Goal: Task Accomplishment & Management: Complete application form

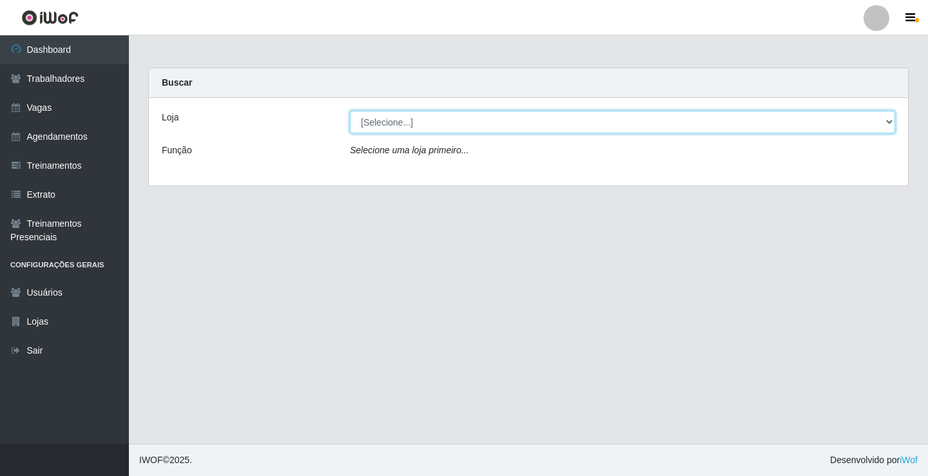
click at [423, 121] on select "[Selecione...] [PERSON_NAME] Clan - [GEOGRAPHIC_DATA]" at bounding box center [622, 122] width 545 height 23
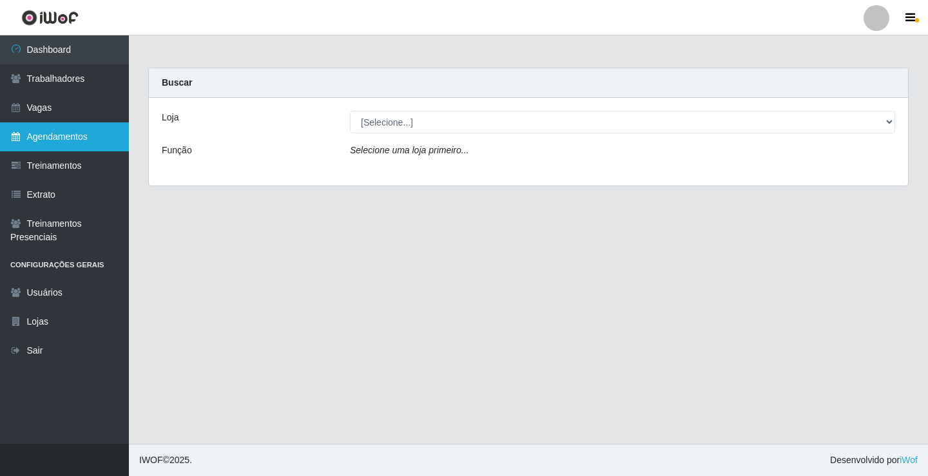
click at [42, 136] on link "Agendamentos" at bounding box center [64, 136] width 129 height 29
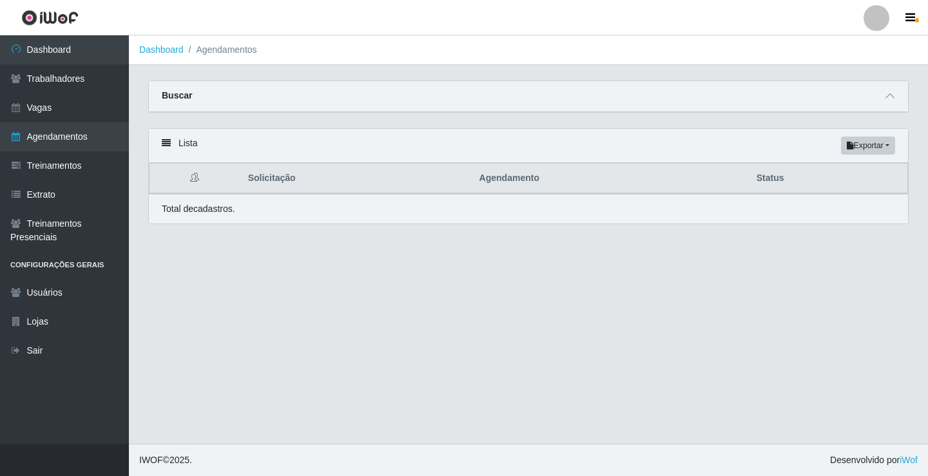
click at [900, 106] on div "Buscar" at bounding box center [528, 96] width 759 height 31
click at [881, 101] on div "Buscar" at bounding box center [528, 96] width 759 height 31
click at [886, 101] on icon at bounding box center [889, 96] width 9 height 9
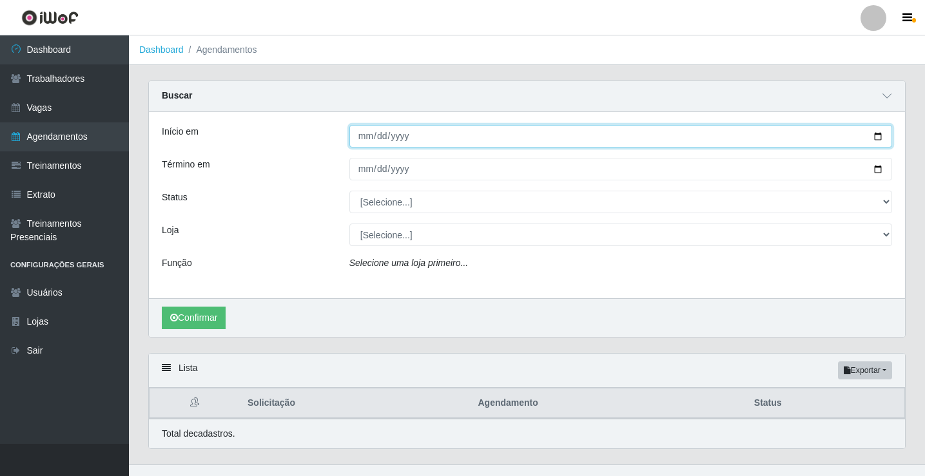
click at [365, 138] on input "Início em" at bounding box center [620, 136] width 543 height 23
type input "[DATE]"
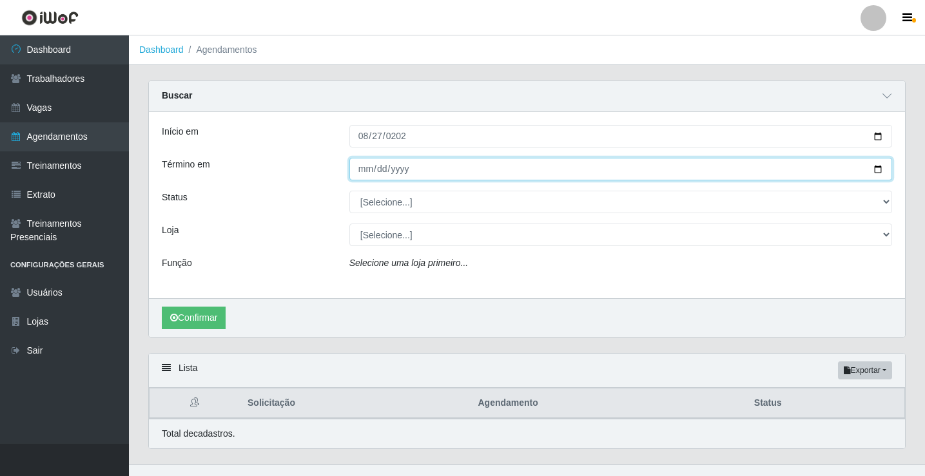
click at [363, 173] on input "Término em" at bounding box center [620, 169] width 543 height 23
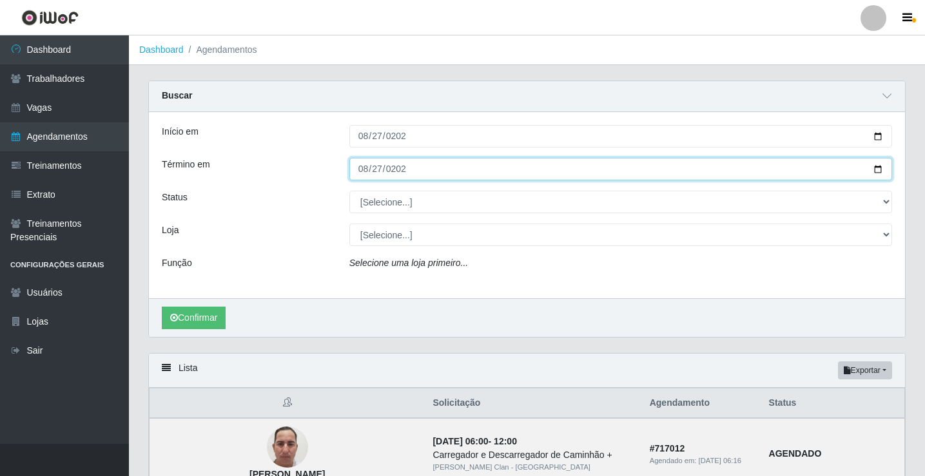
type input "[DATE]"
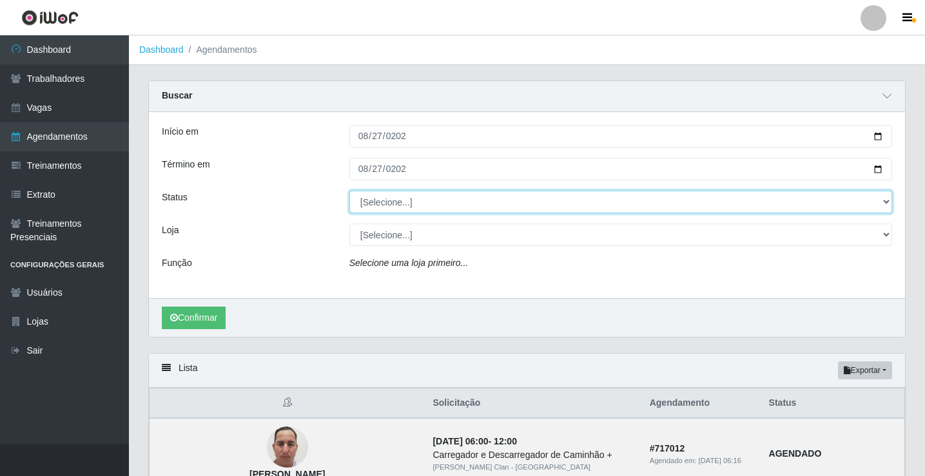
click at [401, 196] on select "[Selecione...] AGENDADO AGUARDANDO LIBERAR EM ANDAMENTO EM REVISÃO FINALIZADO C…" at bounding box center [620, 202] width 543 height 23
select select "AGENDADO"
click at [349, 191] on select "[Selecione...] AGENDADO AGUARDANDO LIBERAR EM ANDAMENTO EM REVISÃO FINALIZADO C…" at bounding box center [620, 202] width 543 height 23
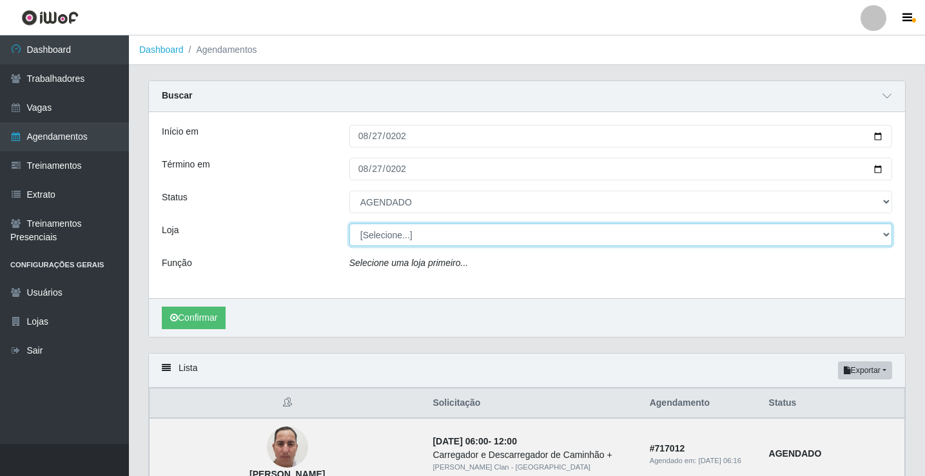
click at [385, 236] on select "[Selecione...] [PERSON_NAME] Clan - [GEOGRAPHIC_DATA]" at bounding box center [620, 235] width 543 height 23
select select "452"
click at [349, 224] on select "[Selecione...] [PERSON_NAME] Clan - [GEOGRAPHIC_DATA]" at bounding box center [620, 235] width 543 height 23
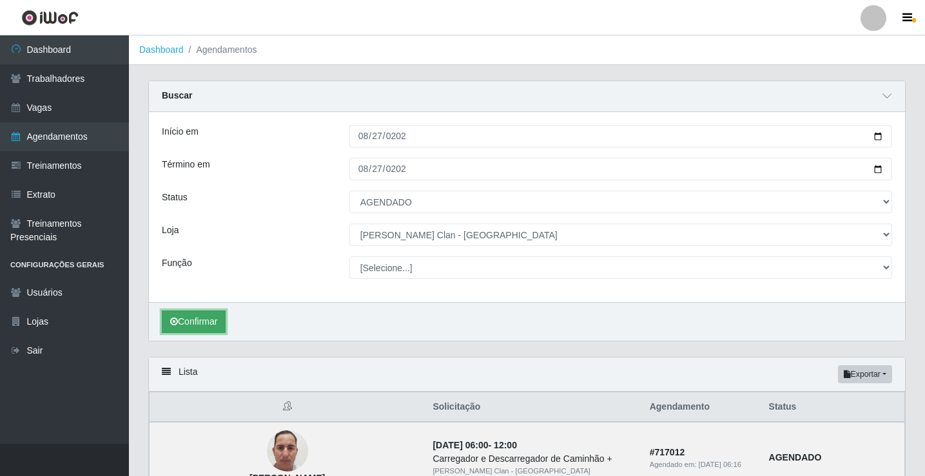
click at [202, 323] on button "Confirmar" at bounding box center [194, 322] width 64 height 23
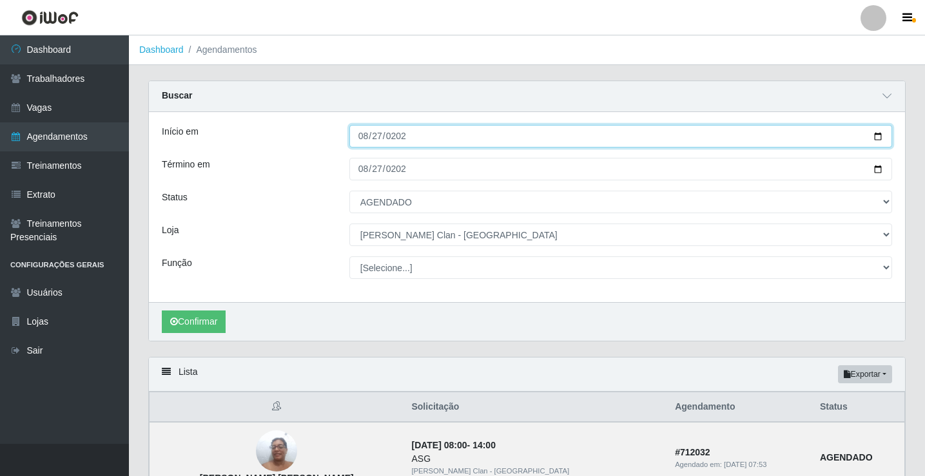
click at [367, 139] on input "[DATE]" at bounding box center [620, 136] width 543 height 23
type input "[DATE]"
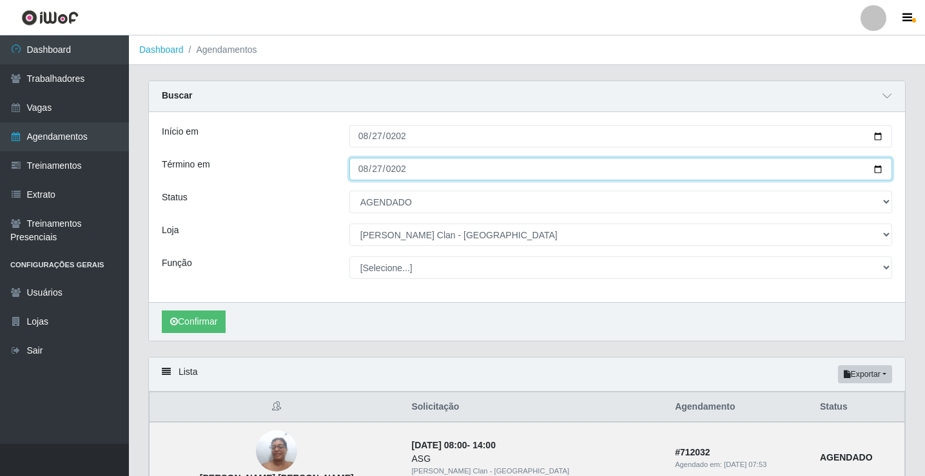
click at [362, 171] on input "[DATE]" at bounding box center [620, 169] width 543 height 23
type input "[DATE]"
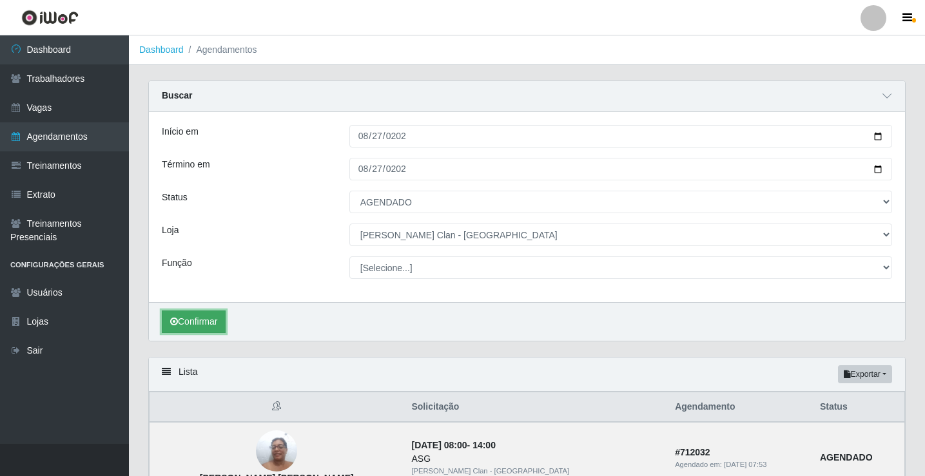
click at [216, 323] on button "Confirmar" at bounding box center [194, 322] width 64 height 23
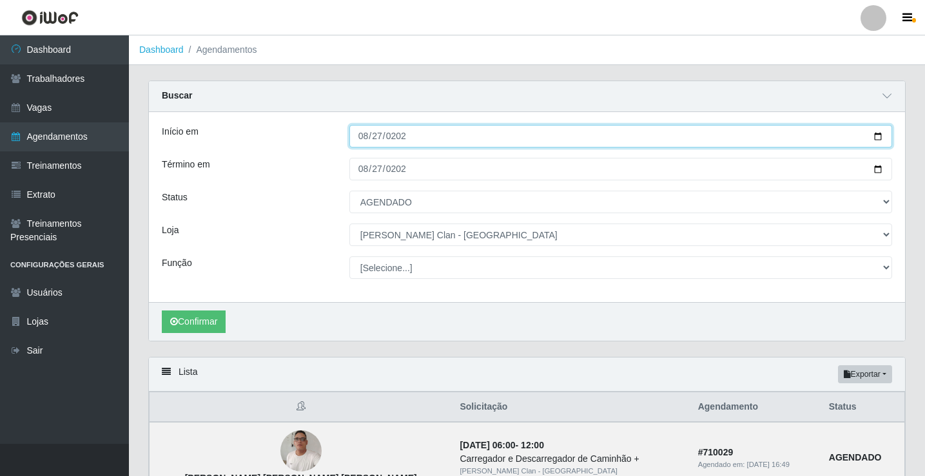
click at [354, 138] on input "[DATE]" at bounding box center [620, 136] width 543 height 23
type input "[DATE]"
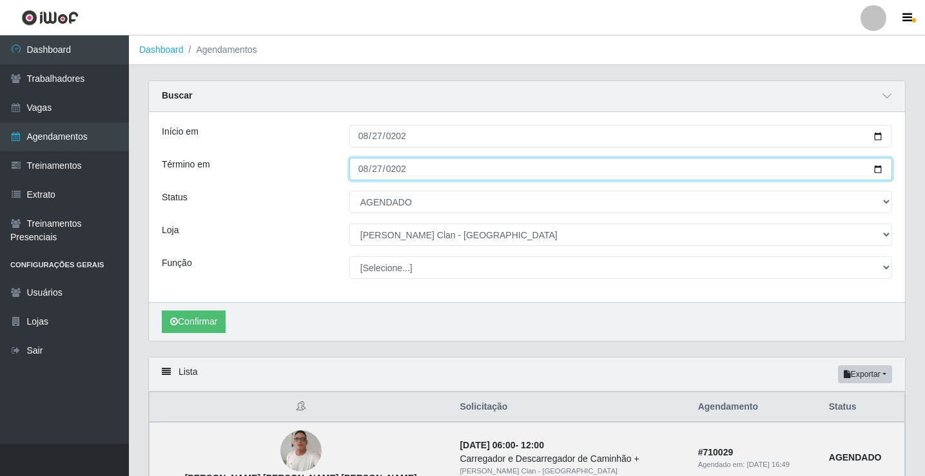
click at [363, 171] on input "[DATE]" at bounding box center [620, 169] width 543 height 23
type input "[DATE]"
click at [162, 311] on button "Confirmar" at bounding box center [194, 322] width 64 height 23
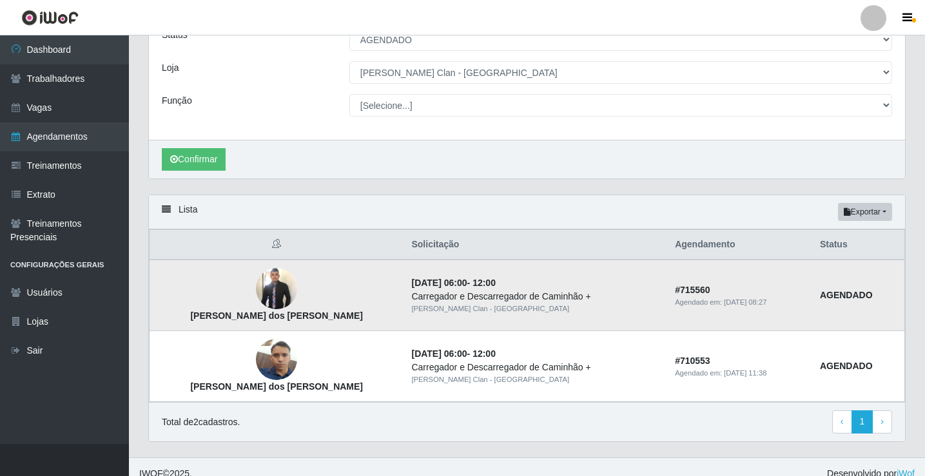
scroll to position [177, 0]
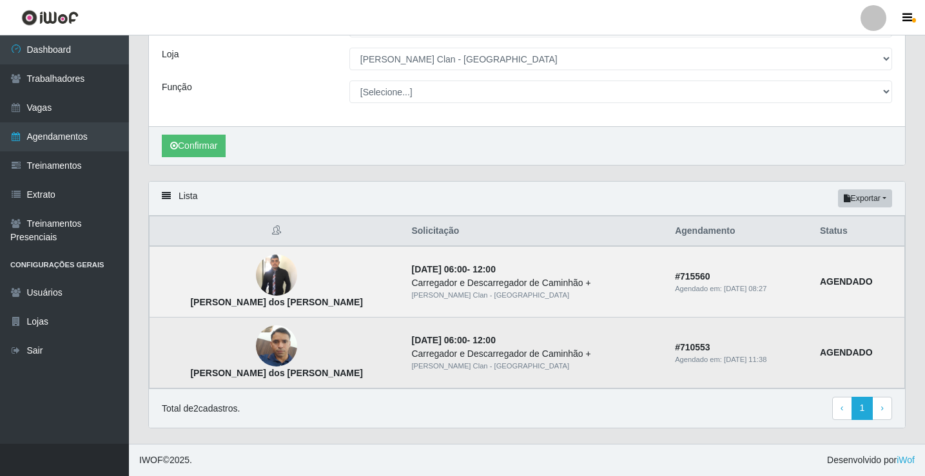
click at [256, 344] on img at bounding box center [276, 347] width 41 height 90
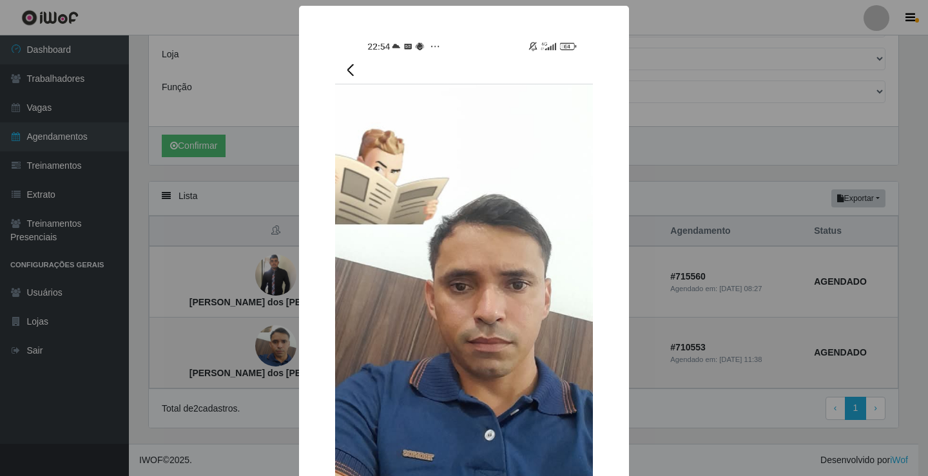
click at [253, 344] on div "× [PERSON_NAME] dos [PERSON_NAME] OK Cancel" at bounding box center [464, 238] width 928 height 476
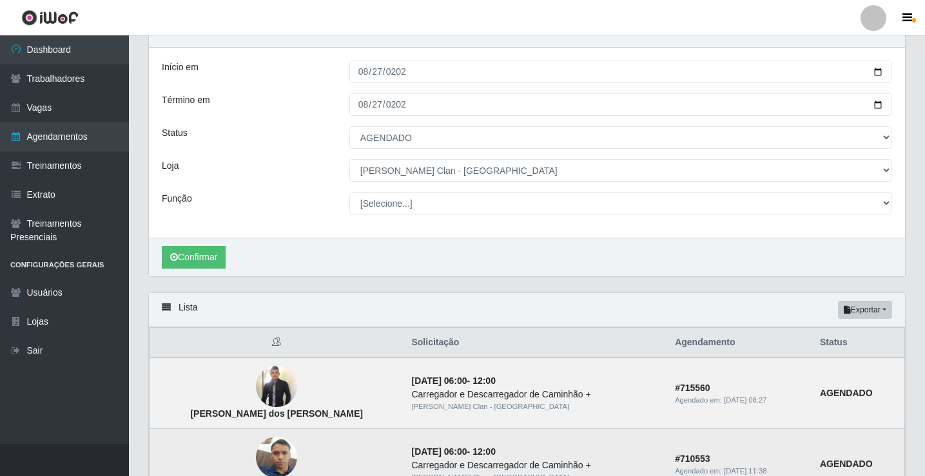
scroll to position [0, 0]
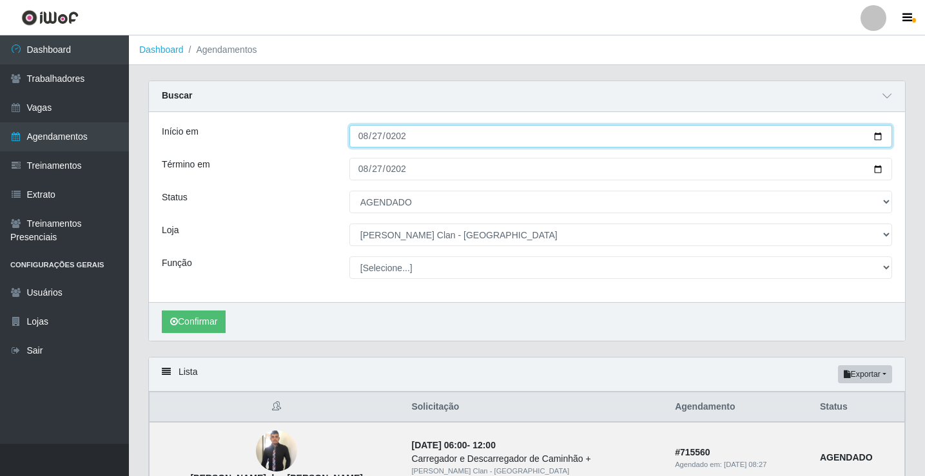
click at [366, 139] on input "[DATE]" at bounding box center [620, 136] width 543 height 23
type input "[DATE]"
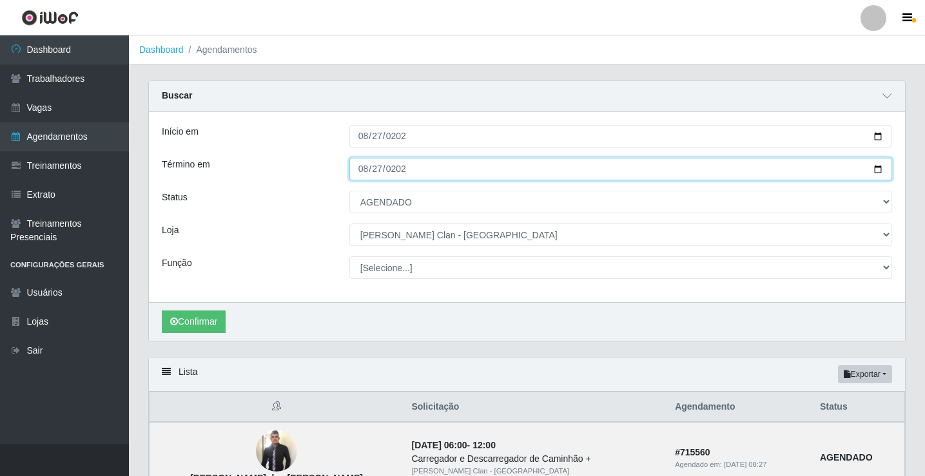
click at [366, 165] on input "[DATE]" at bounding box center [620, 169] width 543 height 23
type input "[DATE]"
click at [162, 311] on button "Confirmar" at bounding box center [194, 322] width 64 height 23
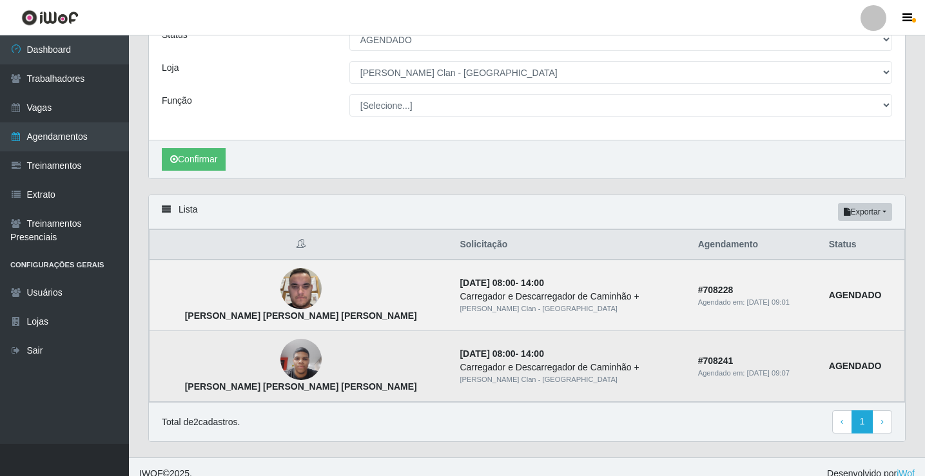
scroll to position [177, 0]
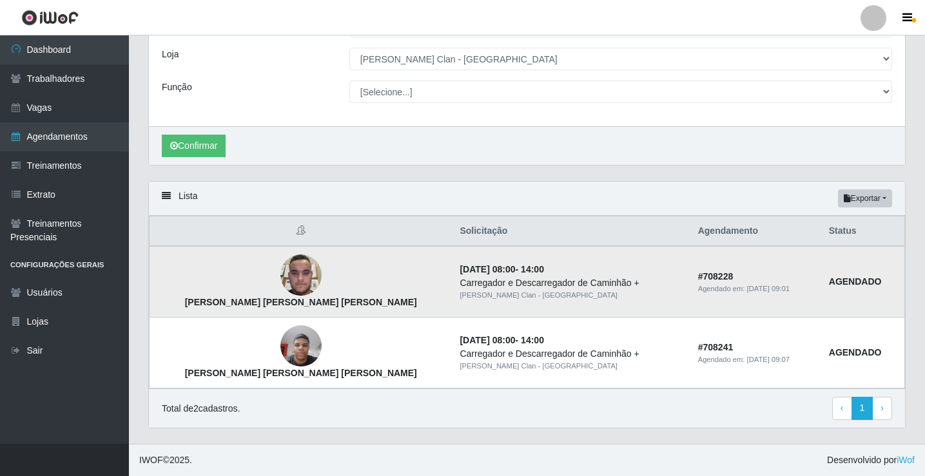
click at [280, 282] on img at bounding box center [300, 275] width 41 height 55
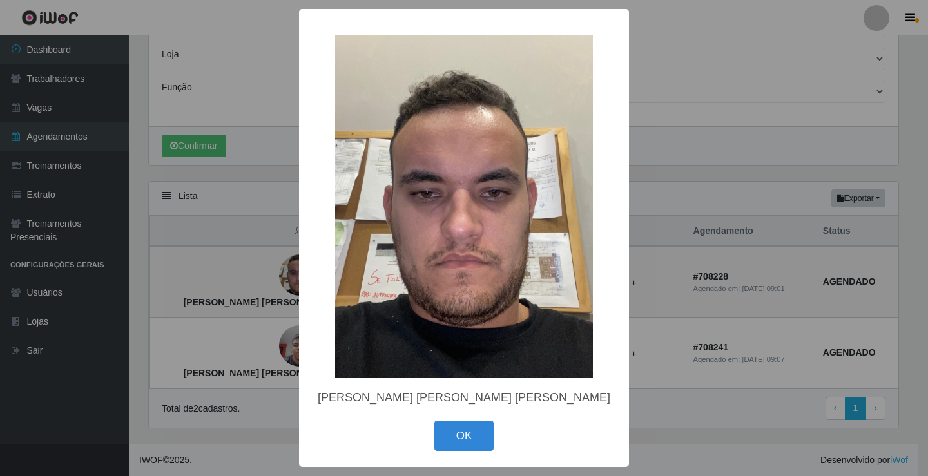
click at [277, 282] on div "× [PERSON_NAME] [PERSON_NAME] [PERSON_NAME] OK Cancel" at bounding box center [464, 238] width 928 height 476
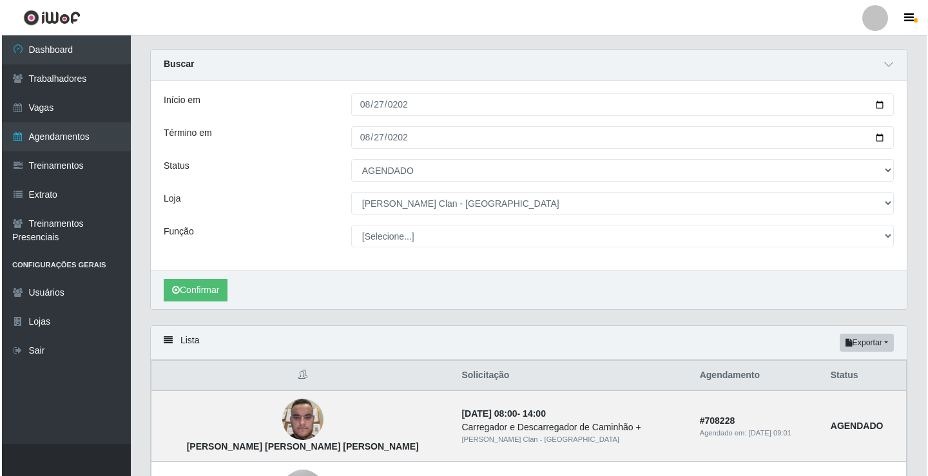
scroll to position [0, 0]
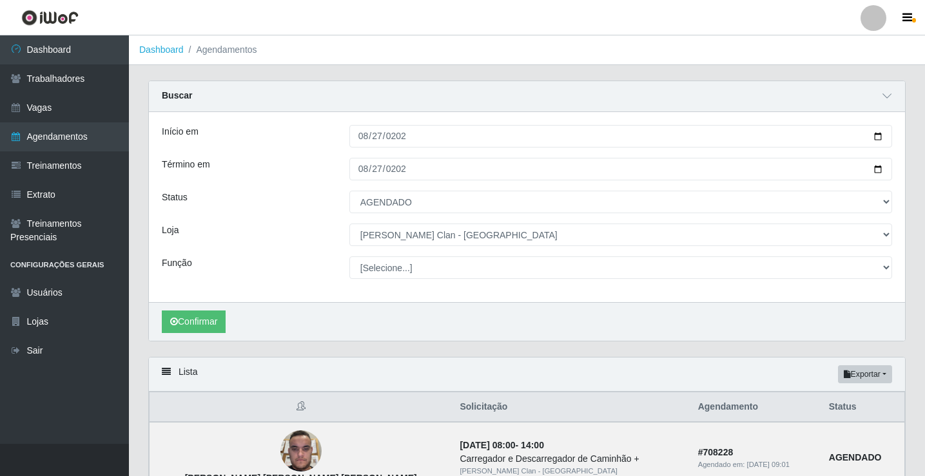
type input "[DATE]"
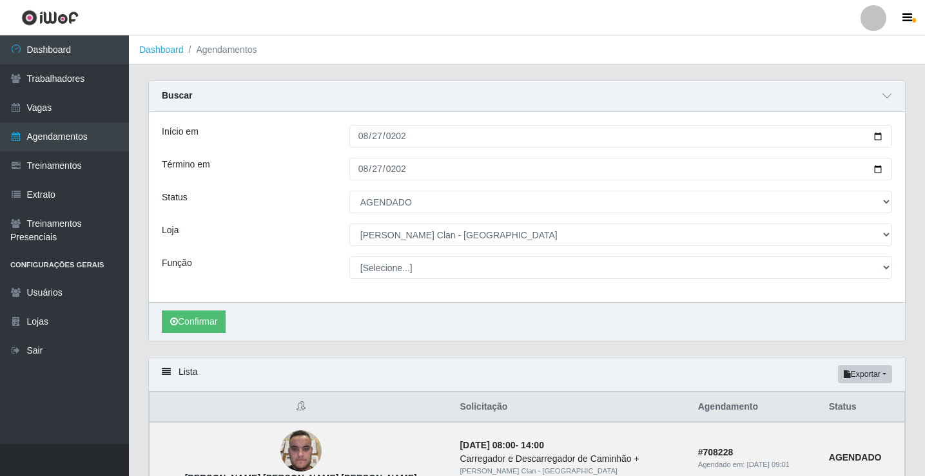
type input "[DATE]"
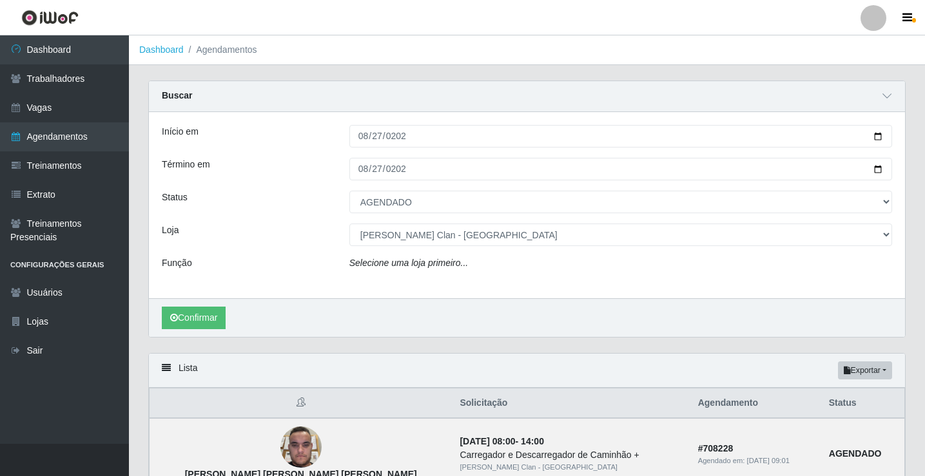
select select "[Selecione...]"
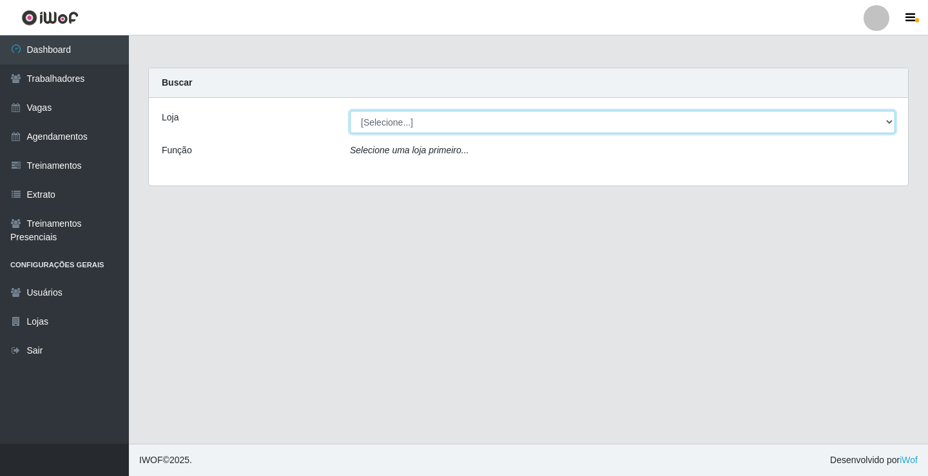
click at [415, 122] on select "[Selecione...] [PERSON_NAME] Clan - [GEOGRAPHIC_DATA]" at bounding box center [622, 122] width 545 height 23
select select "452"
click at [350, 111] on select "[Selecione...] [PERSON_NAME] Clan - [GEOGRAPHIC_DATA]" at bounding box center [622, 122] width 545 height 23
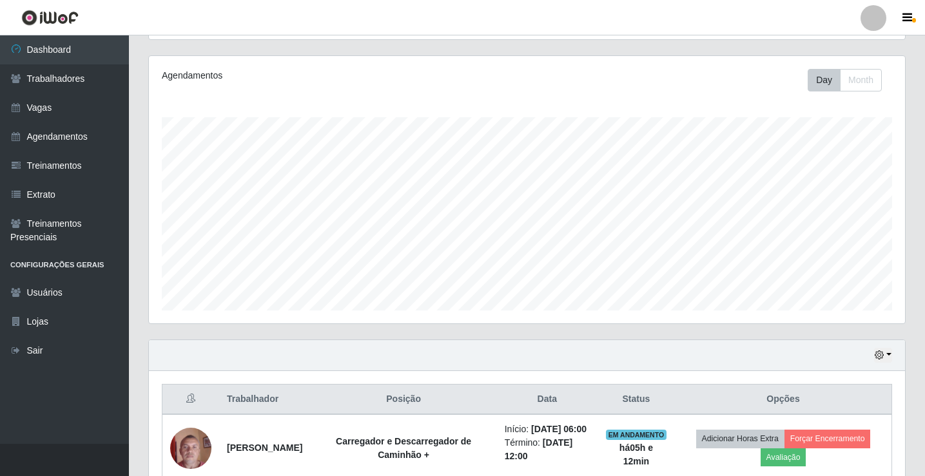
scroll to position [247, 0]
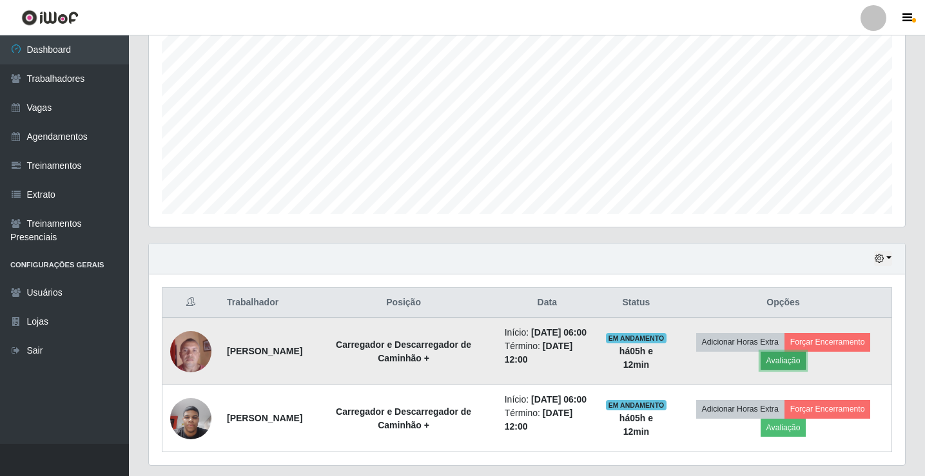
click at [789, 370] on button "Avaliação" at bounding box center [783, 361] width 46 height 18
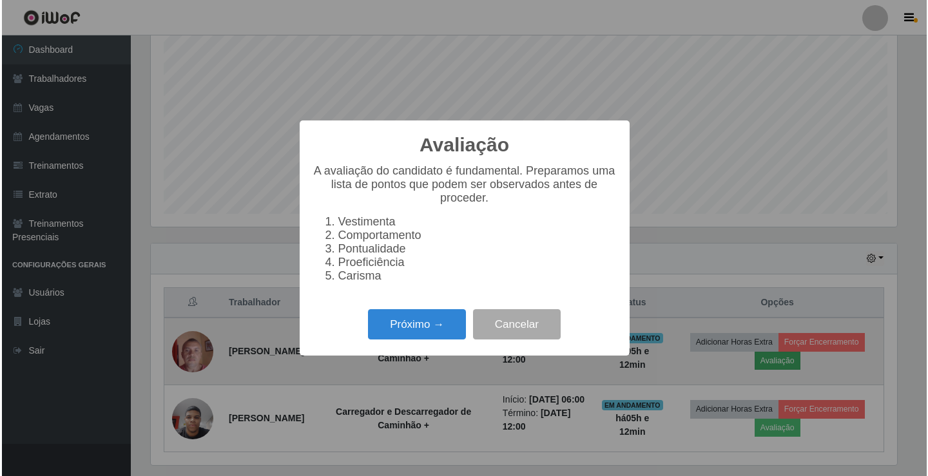
scroll to position [267, 749]
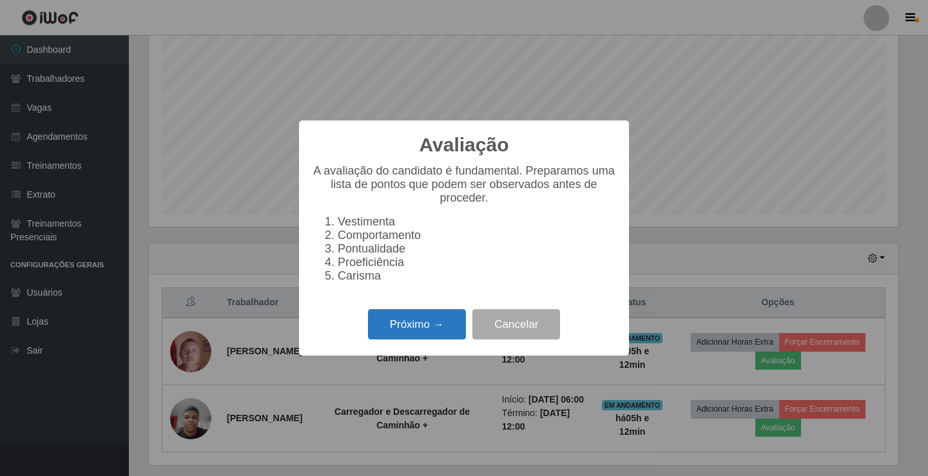
click at [405, 329] on button "Próximo →" at bounding box center [417, 324] width 98 height 30
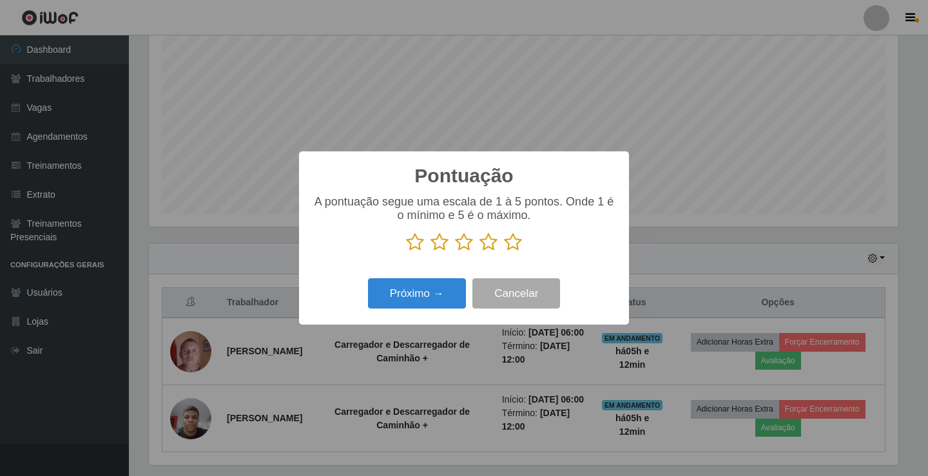
scroll to position [644154, 643672]
click at [514, 242] on icon at bounding box center [513, 242] width 18 height 19
click at [504, 252] on input "radio" at bounding box center [504, 252] width 0 height 0
click at [436, 295] on button "Próximo →" at bounding box center [417, 293] width 98 height 30
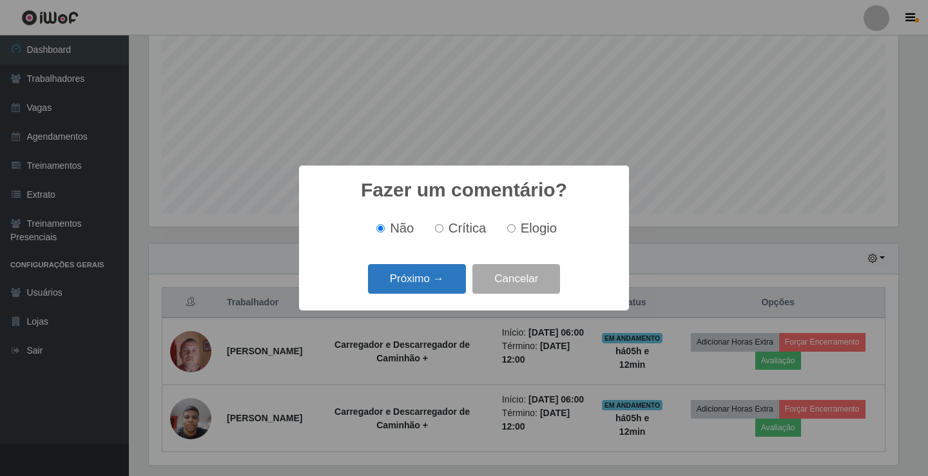
click at [445, 280] on button "Próximo →" at bounding box center [417, 279] width 98 height 30
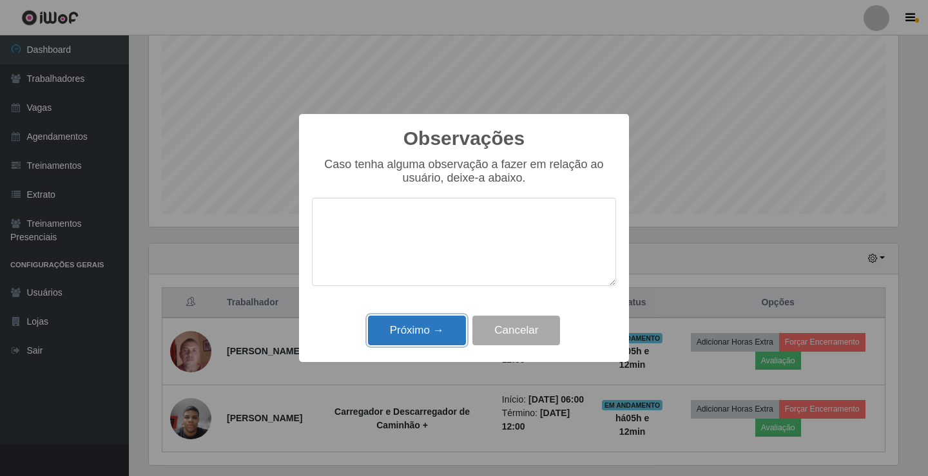
click at [427, 335] on button "Próximo →" at bounding box center [417, 331] width 98 height 30
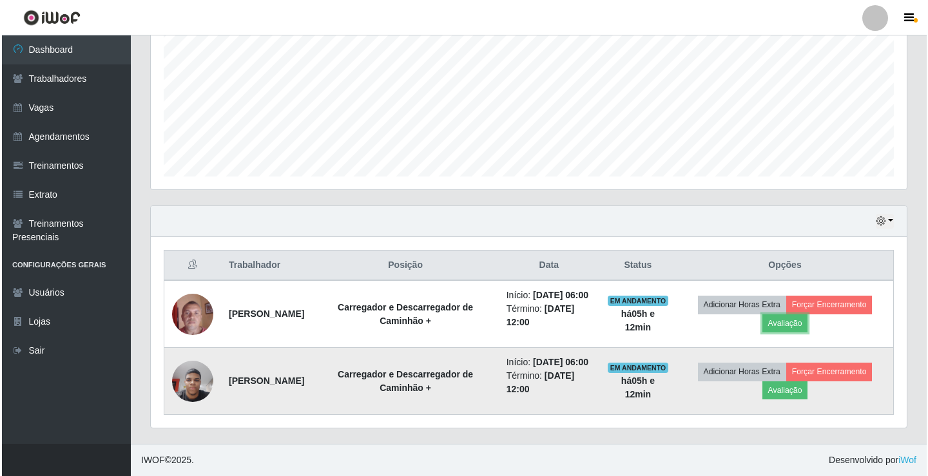
scroll to position [311, 0]
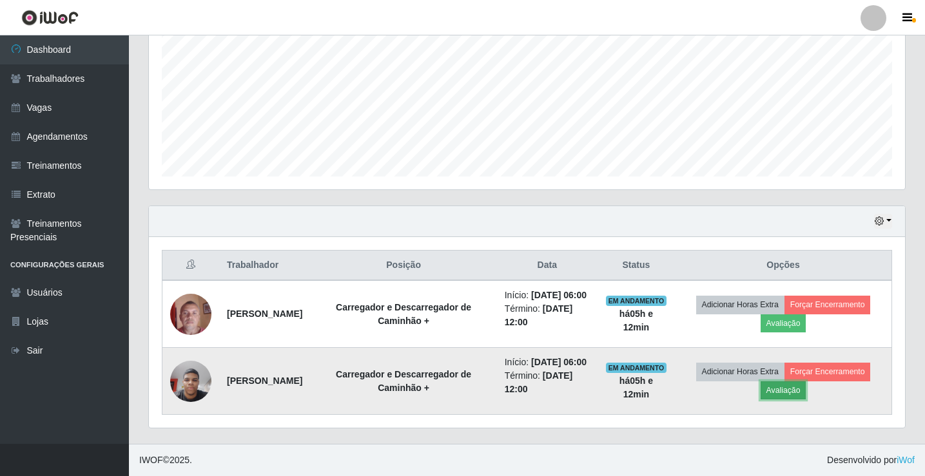
click at [793, 385] on button "Avaliação" at bounding box center [783, 390] width 46 height 18
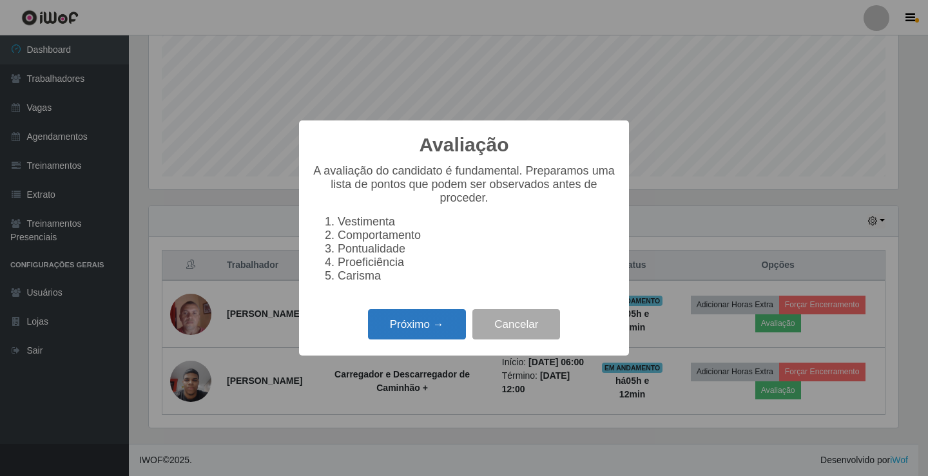
click at [412, 334] on button "Próximo →" at bounding box center [417, 324] width 98 height 30
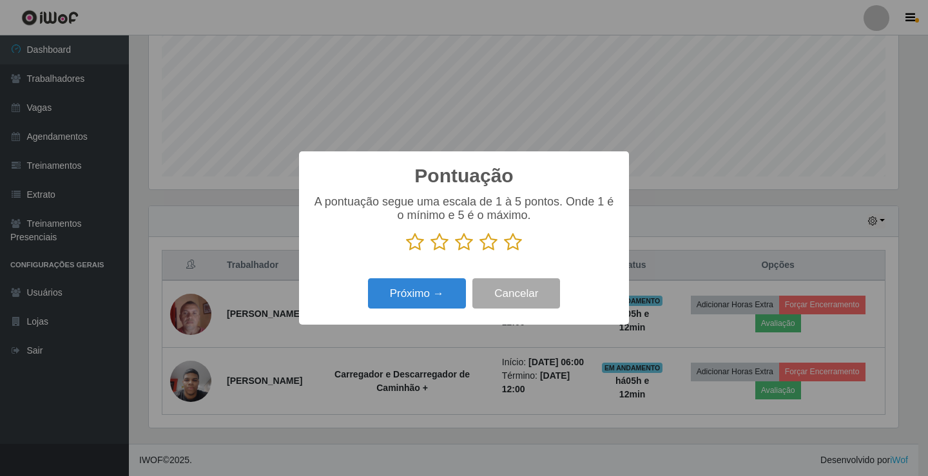
click at [511, 239] on icon at bounding box center [513, 242] width 18 height 19
click at [504, 252] on input "radio" at bounding box center [504, 252] width 0 height 0
click at [449, 285] on button "Próximo →" at bounding box center [417, 293] width 98 height 30
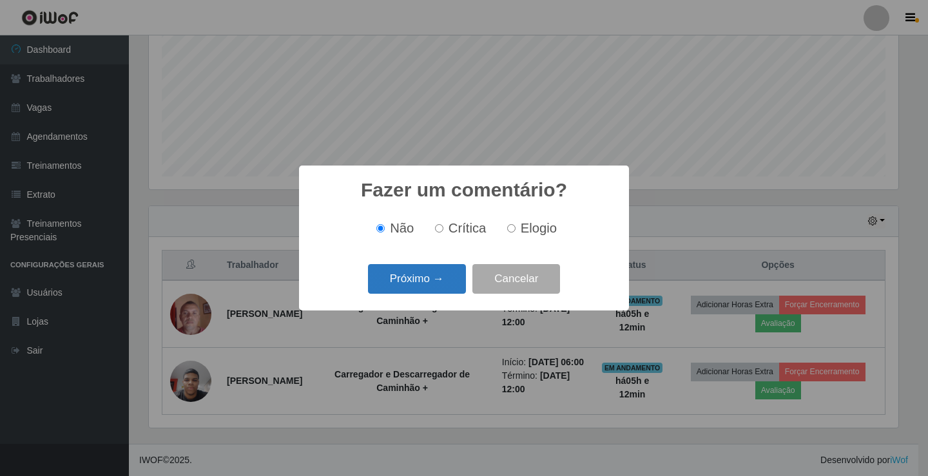
click at [430, 289] on button "Próximo →" at bounding box center [417, 279] width 98 height 30
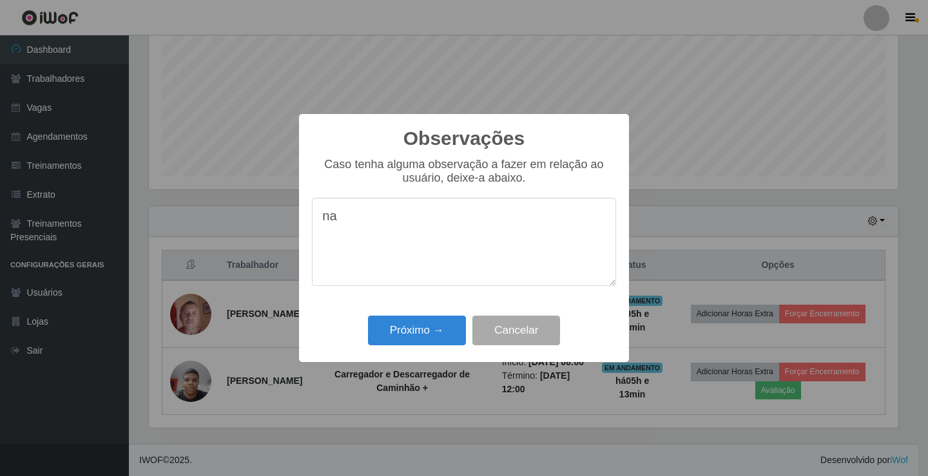
type textarea "n"
click at [436, 342] on button "Próximo →" at bounding box center [417, 331] width 98 height 30
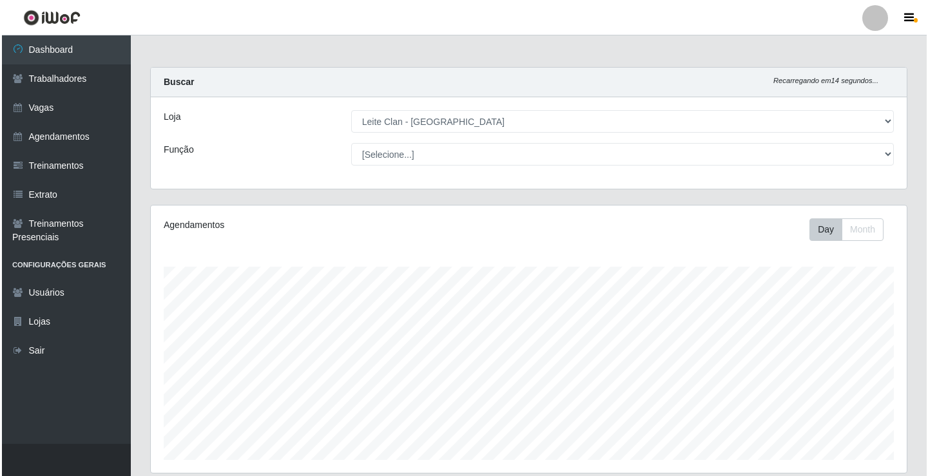
scroll to position [0, 0]
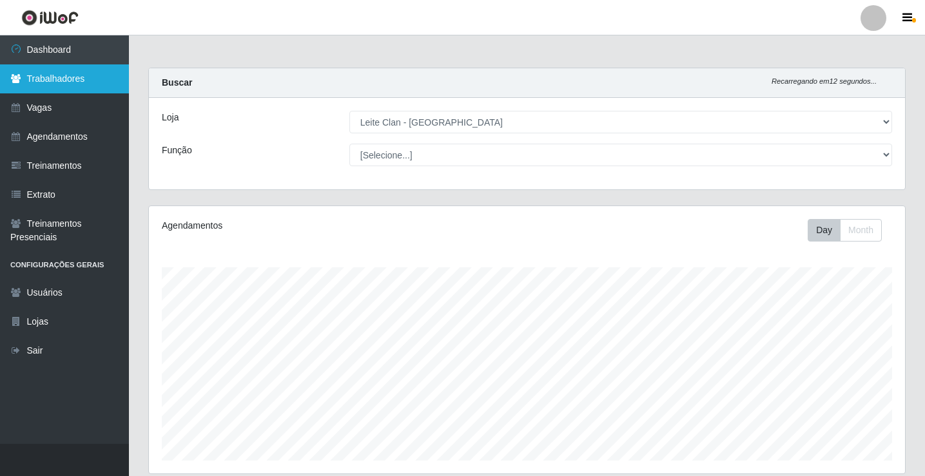
click at [52, 82] on link "Trabalhadores" at bounding box center [64, 78] width 129 height 29
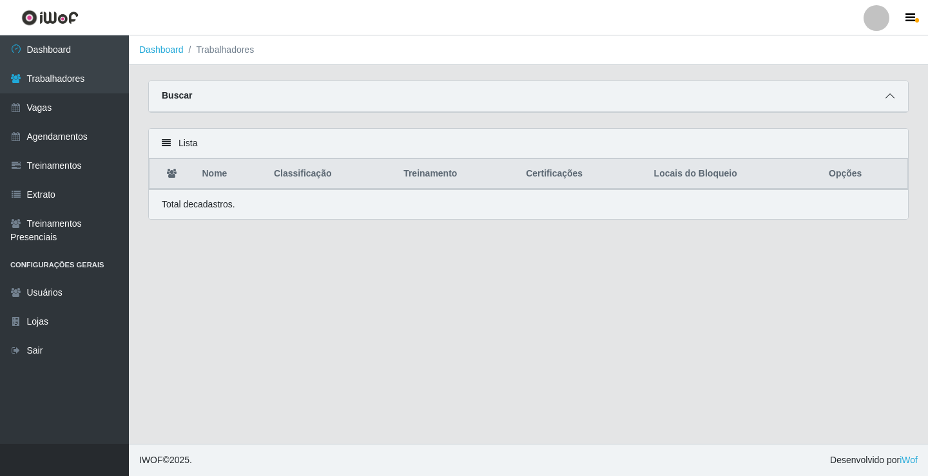
click at [896, 102] on span at bounding box center [889, 96] width 15 height 15
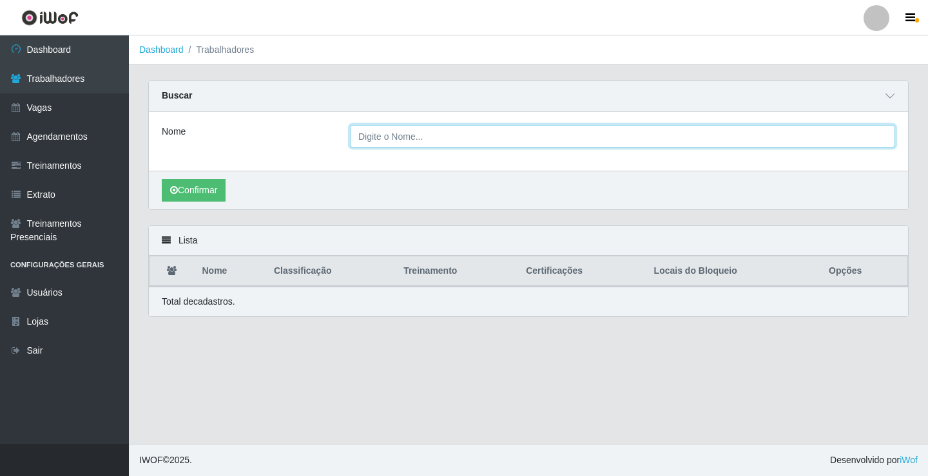
click at [525, 133] on input "Nome" at bounding box center [622, 136] width 545 height 23
click at [503, 128] on input "pedro" at bounding box center [622, 136] width 545 height 23
click at [499, 137] on input "pedro" at bounding box center [622, 136] width 545 height 23
type input "p"
type input "pedro flavio elias leite"
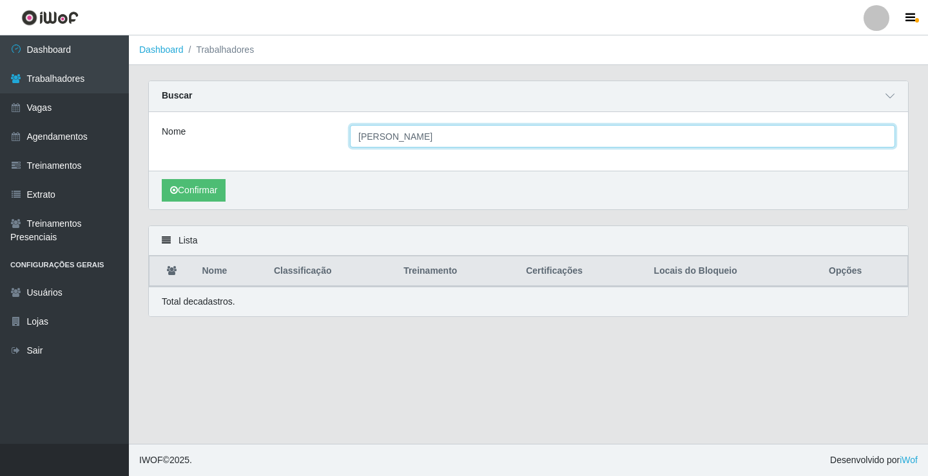
click at [162, 179] on button "Confirmar" at bounding box center [194, 190] width 64 height 23
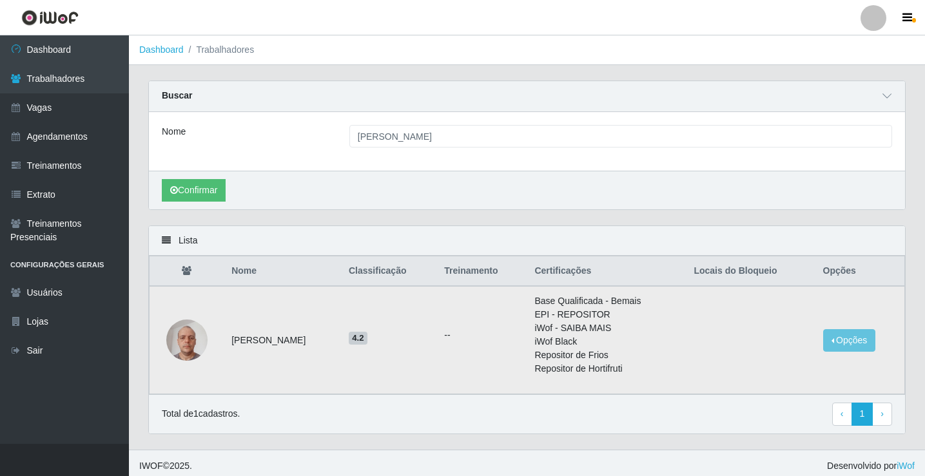
click at [168, 338] on img at bounding box center [186, 340] width 41 height 55
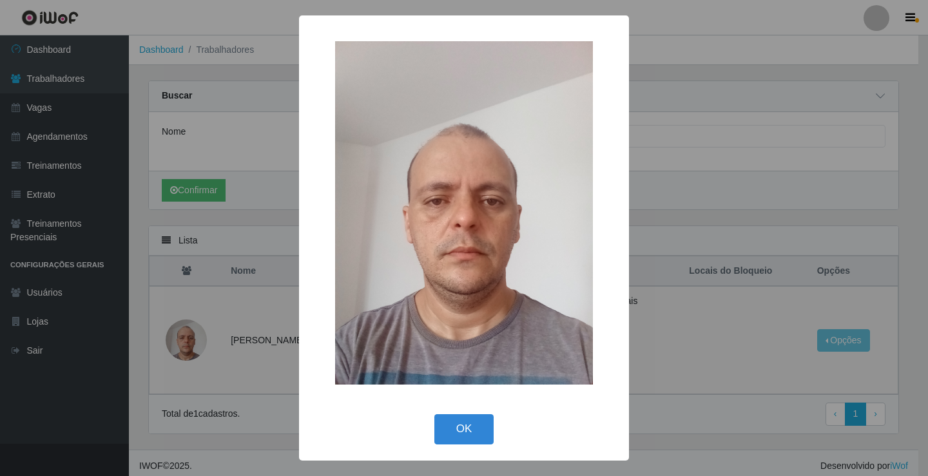
click at [671, 385] on div "× OK Cancel" at bounding box center [464, 238] width 928 height 476
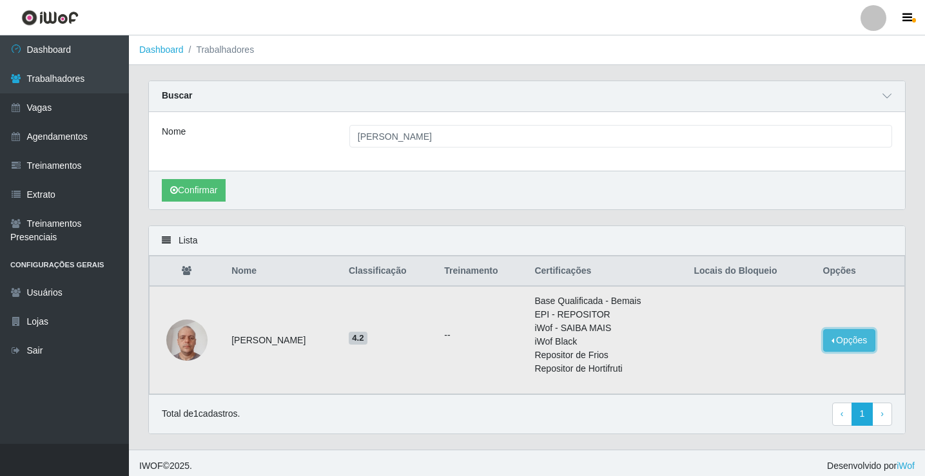
click at [863, 343] on button "Opções" at bounding box center [849, 340] width 53 height 23
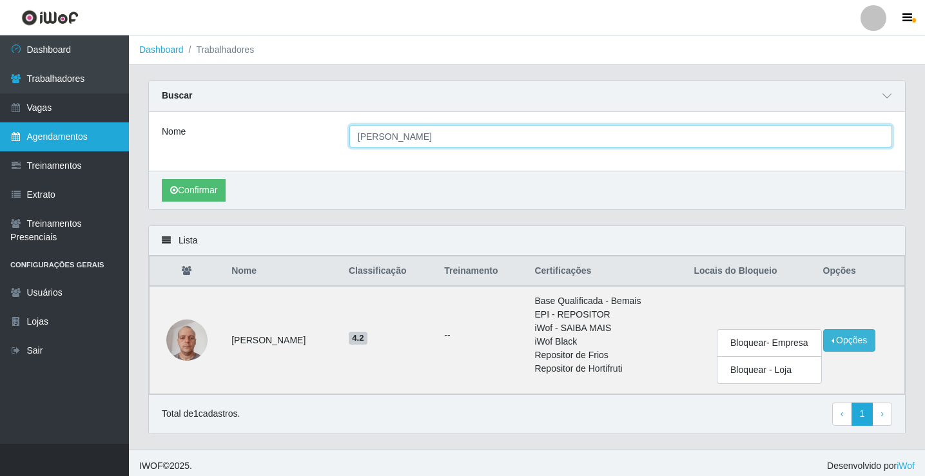
drag, startPoint x: 453, startPoint y: 137, endPoint x: 106, endPoint y: 126, distance: 346.9
click at [106, 126] on div "Dashboard Trabalhadores Vagas Agendamentos Treinamentos Extrato Treinamentos Pr…" at bounding box center [462, 242] width 925 height 414
click at [162, 179] on button "Confirmar" at bounding box center [194, 190] width 64 height 23
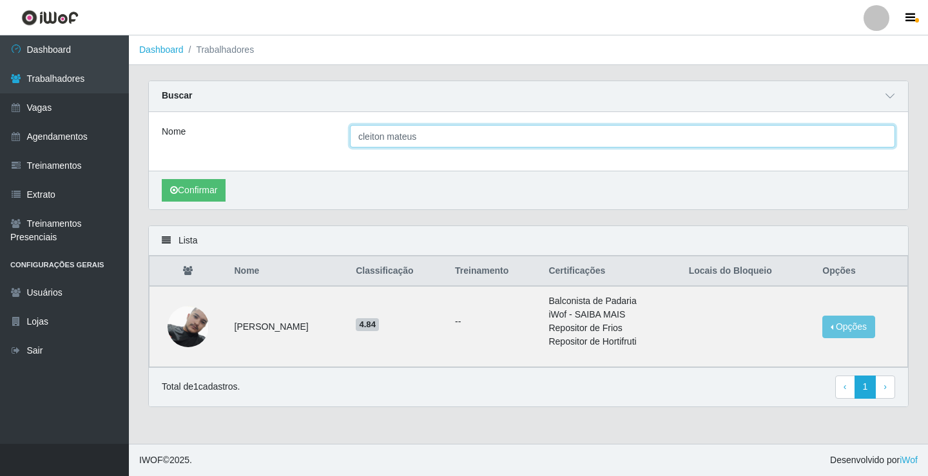
type input "pedro flavio elias leite"
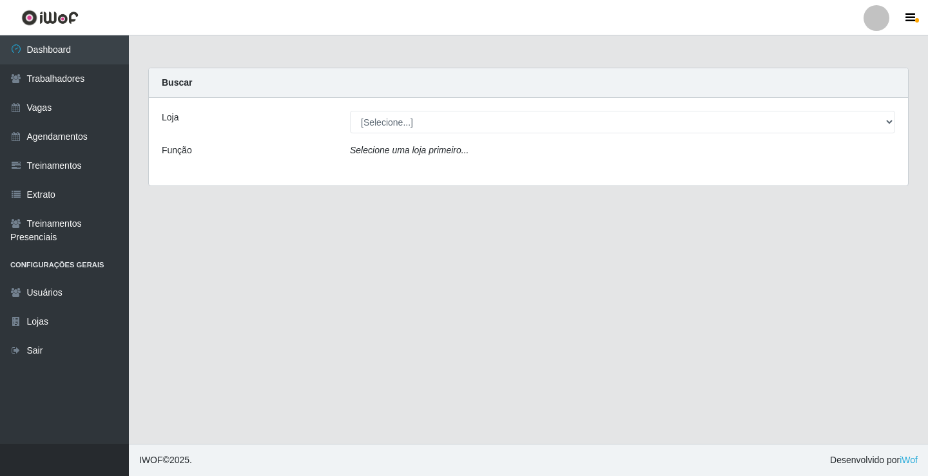
click at [408, 110] on div "Loja [Selecione...] Leite Clan - Bayeux Função Selecione uma loja primeiro..." at bounding box center [528, 142] width 759 height 88
click at [408, 133] on div "Loja [Selecione...] Leite Clan - Bayeux Função Selecione uma loja primeiro..." at bounding box center [528, 142] width 759 height 88
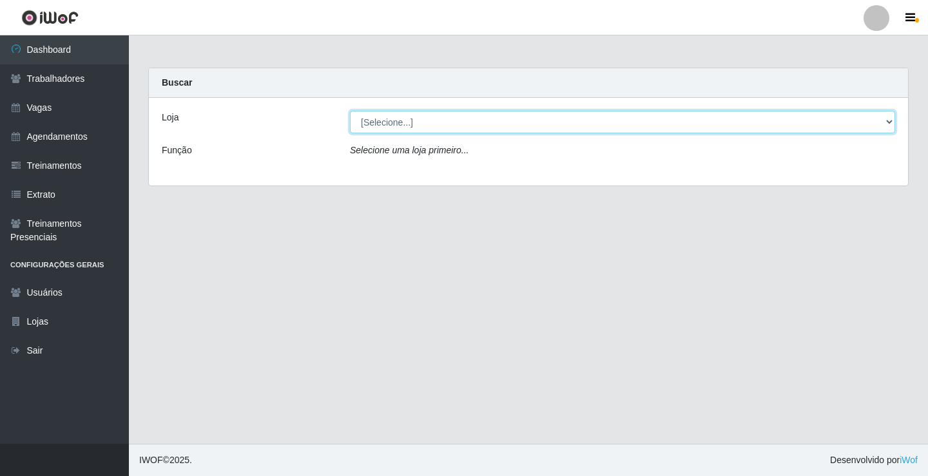
click at [409, 131] on select "[Selecione...] Leite Clan - [GEOGRAPHIC_DATA]" at bounding box center [622, 122] width 545 height 23
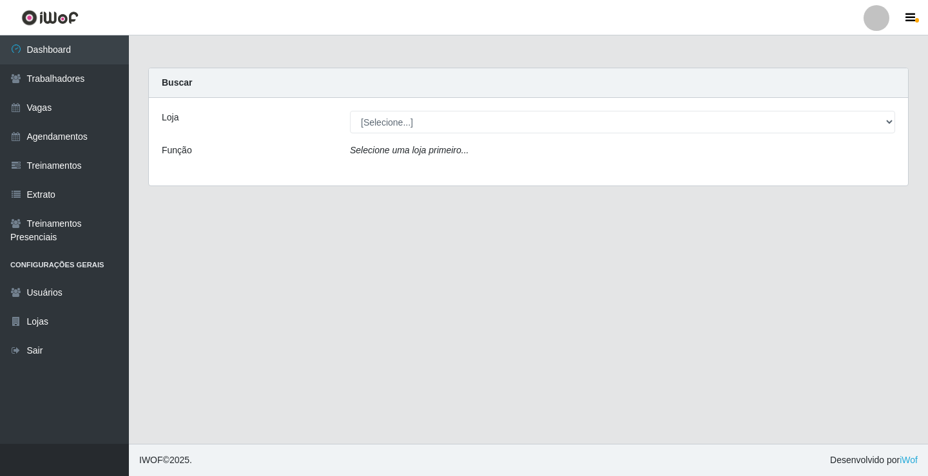
click at [409, 175] on div "Loja [Selecione...] Leite Clan - Bayeux Função Selecione uma loja primeiro..." at bounding box center [528, 142] width 759 height 88
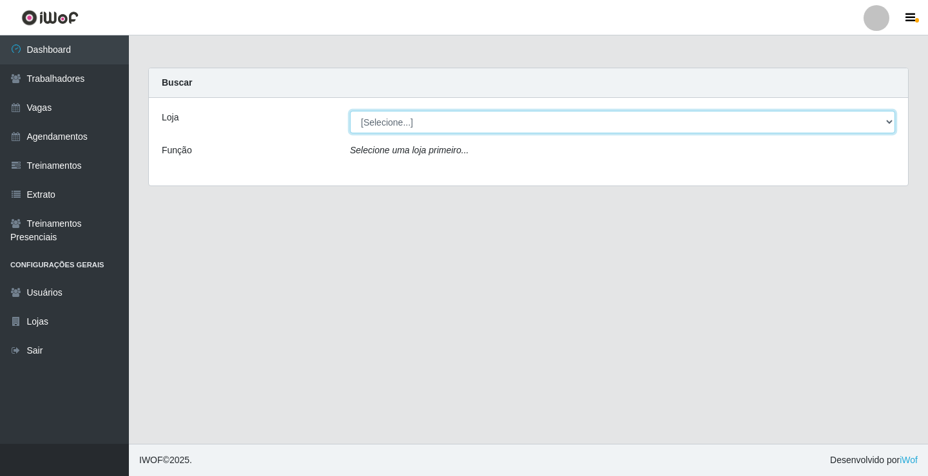
click at [407, 115] on select "[Selecione...] Leite Clan - [GEOGRAPHIC_DATA]" at bounding box center [622, 122] width 545 height 23
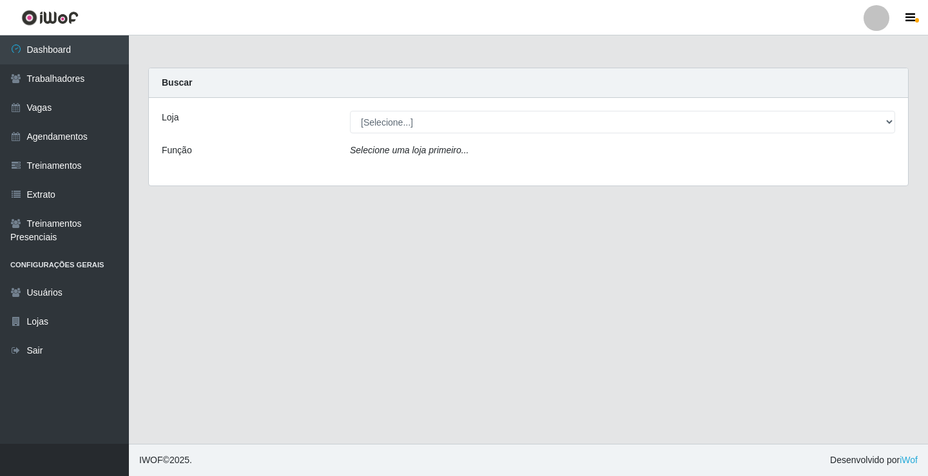
click at [415, 171] on div "Loja [Selecione...] Leite Clan - Bayeux Função Selecione uma loja primeiro..." at bounding box center [528, 142] width 759 height 88
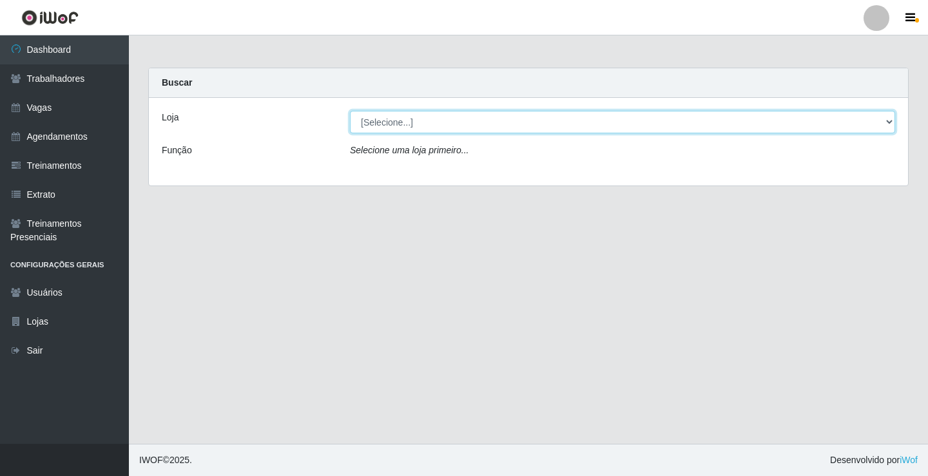
click at [409, 130] on select "[Selecione...] [PERSON_NAME] Clan - [GEOGRAPHIC_DATA]" at bounding box center [622, 122] width 545 height 23
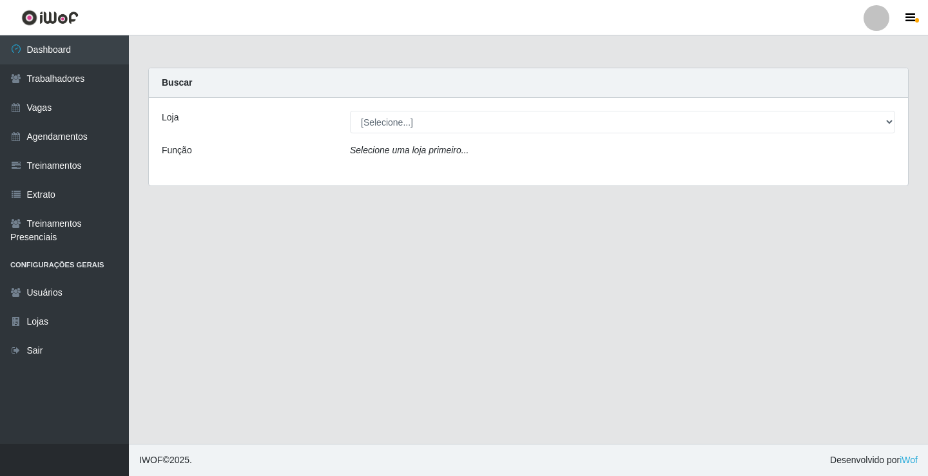
click at [409, 177] on div "Loja [Selecione...] Leite Clan - Bayeux Função Selecione uma loja primeiro..." at bounding box center [528, 142] width 759 height 88
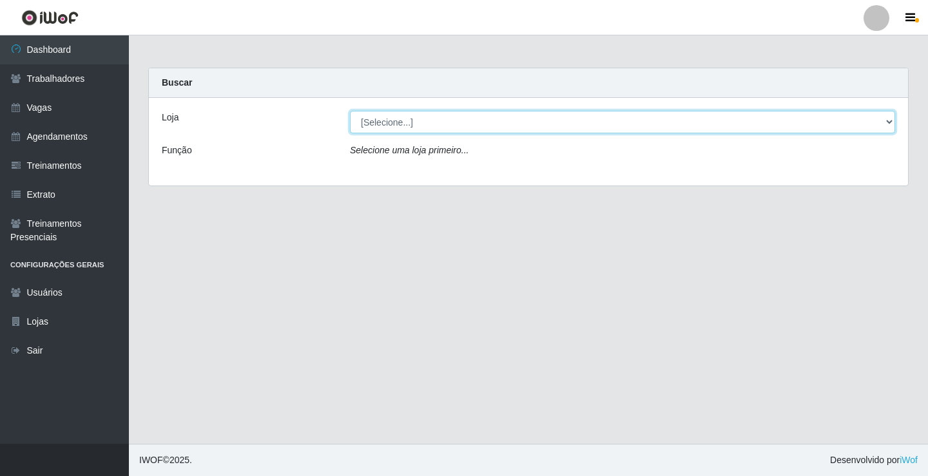
click at [403, 132] on select "[Selecione...] [PERSON_NAME] Clan - [GEOGRAPHIC_DATA]" at bounding box center [622, 122] width 545 height 23
select select "452"
click at [350, 111] on select "[Selecione...] [PERSON_NAME] Clan - [GEOGRAPHIC_DATA]" at bounding box center [622, 122] width 545 height 23
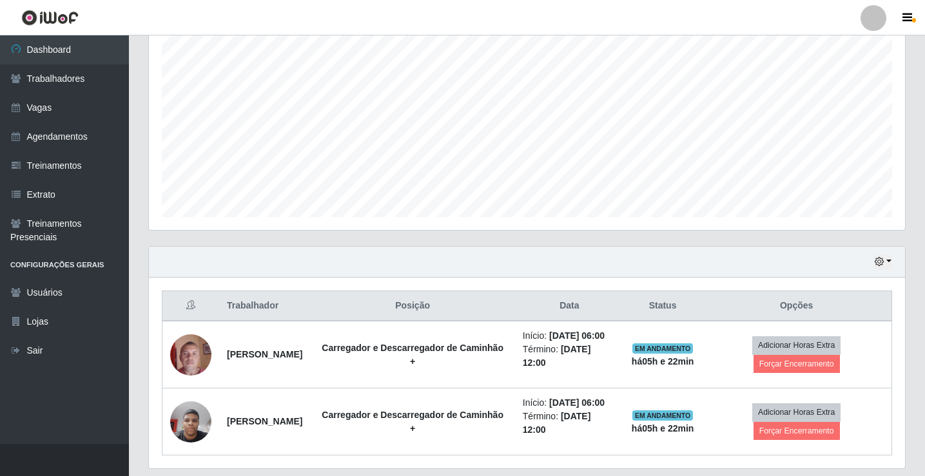
scroll to position [311, 0]
